Goal: Transaction & Acquisition: Book appointment/travel/reservation

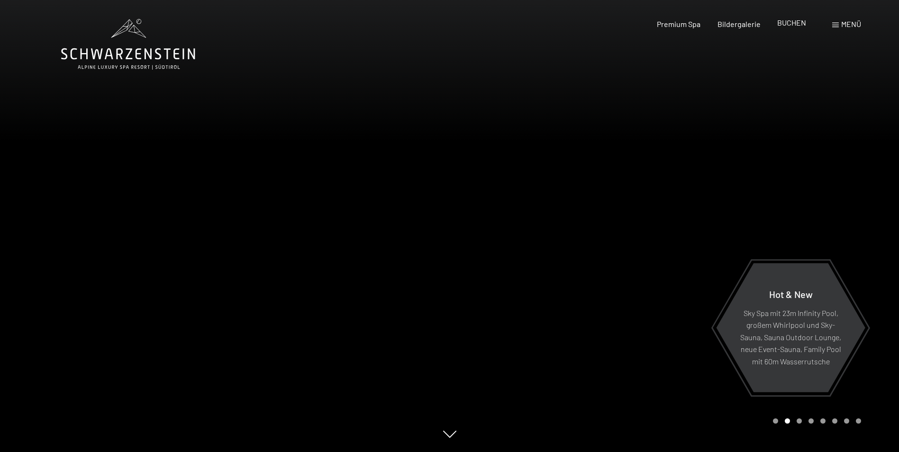
click at [786, 23] on span "BUCHEN" at bounding box center [791, 22] width 29 height 9
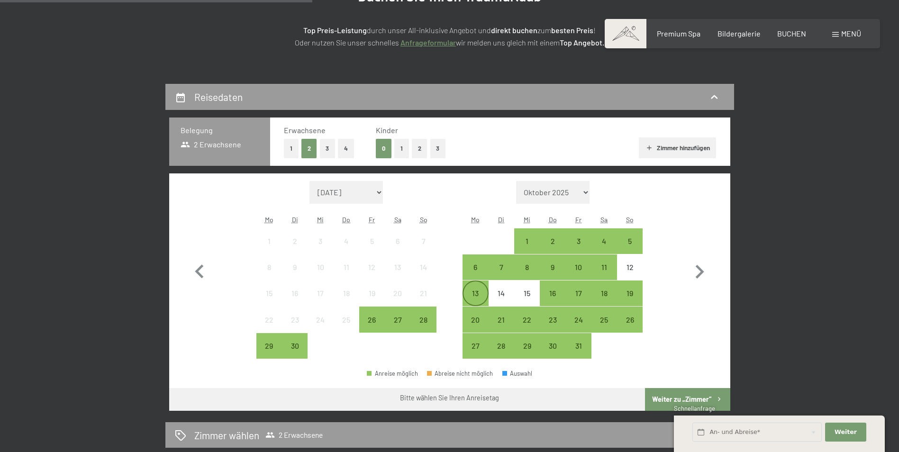
click at [473, 292] on div "13" at bounding box center [475, 302] width 24 height 24
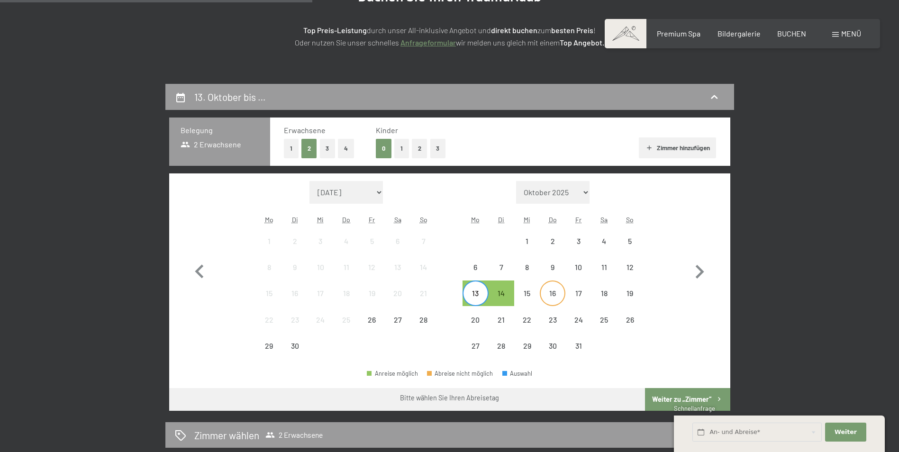
click at [555, 294] on div "16" at bounding box center [553, 302] width 24 height 24
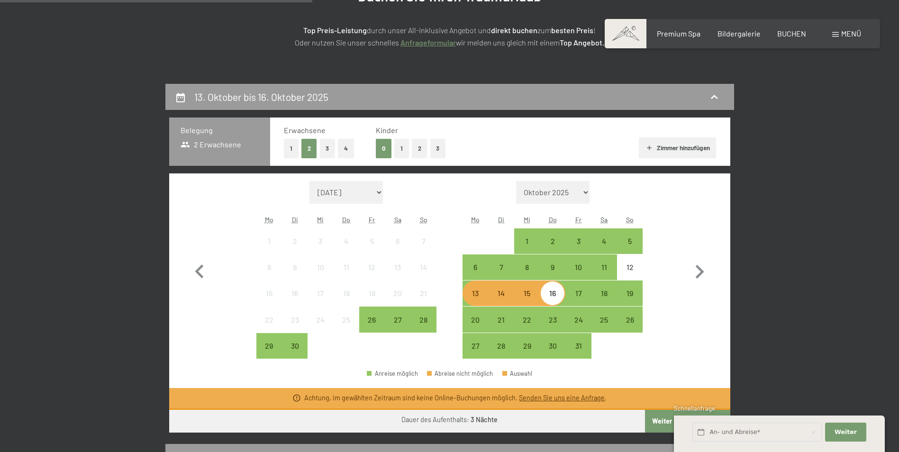
click at [473, 301] on div "13" at bounding box center [475, 302] width 24 height 24
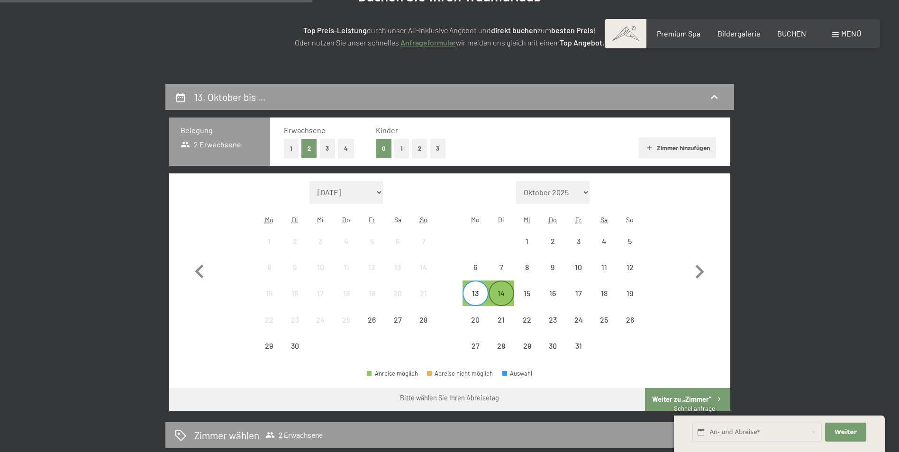
click at [500, 300] on div "14" at bounding box center [502, 302] width 24 height 24
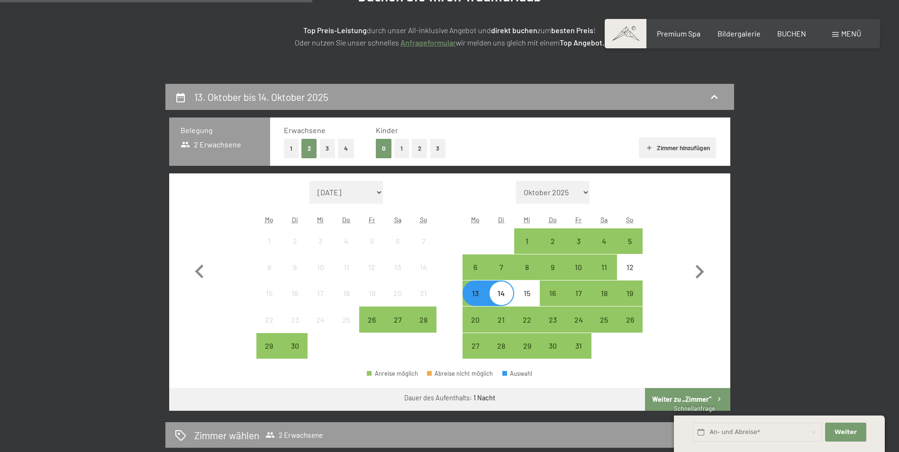
click at [500, 300] on div "14" at bounding box center [502, 302] width 24 height 24
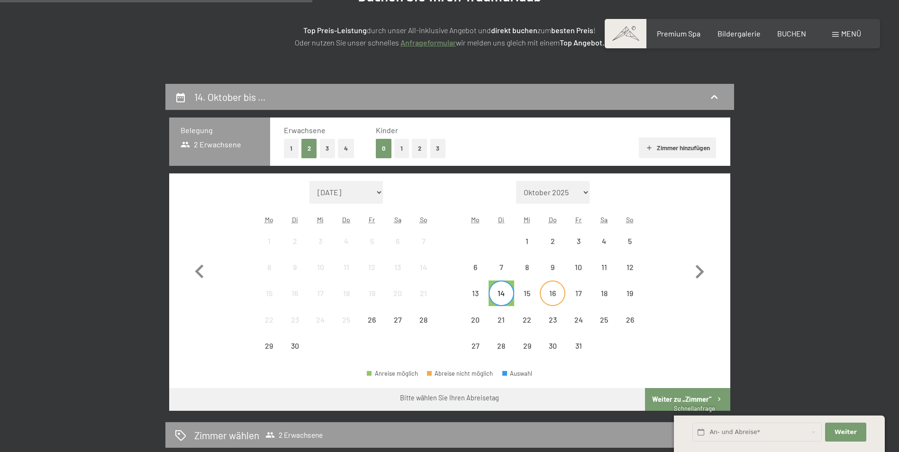
click at [545, 302] on div "16" at bounding box center [553, 302] width 24 height 24
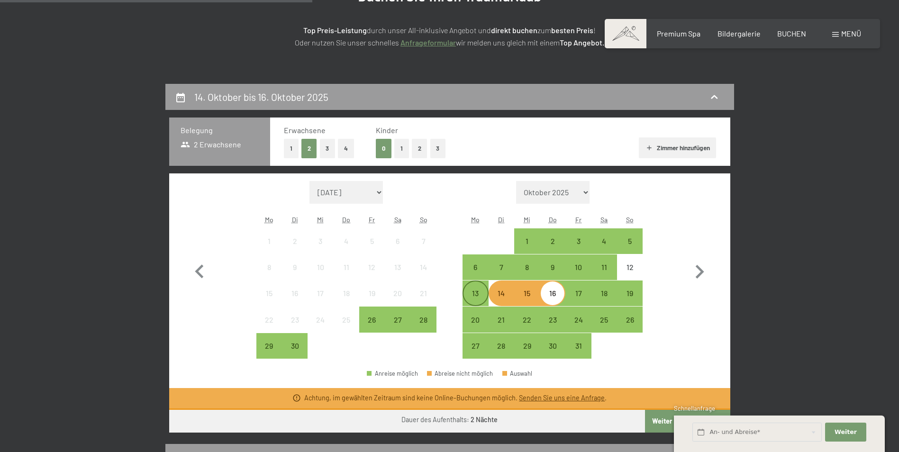
click at [483, 296] on div "13" at bounding box center [475, 302] width 24 height 24
